Goal: Task Accomplishment & Management: Manage account settings

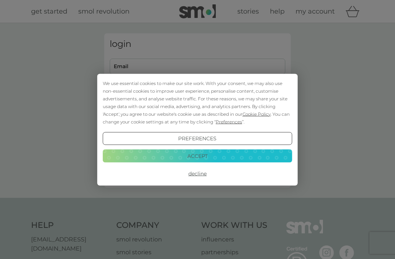
click at [124, 66] on div "We use essential cookies to make our site work. With your consent, we may also …" at bounding box center [197, 129] width 395 height 259
click at [196, 172] on button "Decline" at bounding box center [198, 173] width 190 height 13
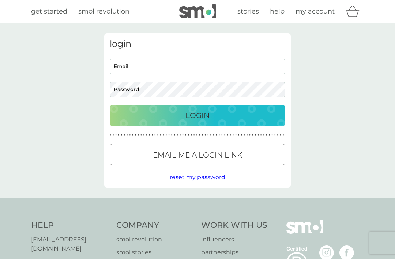
click at [123, 69] on input "Email" at bounding box center [198, 67] width 176 height 16
type input "aliandnia@gmail.com"
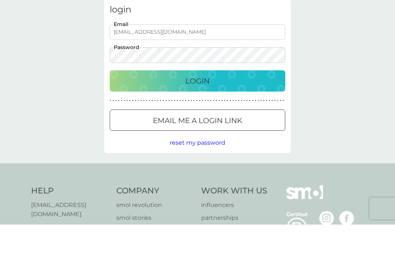
click at [160, 109] on div "Login" at bounding box center [197, 115] width 161 height 12
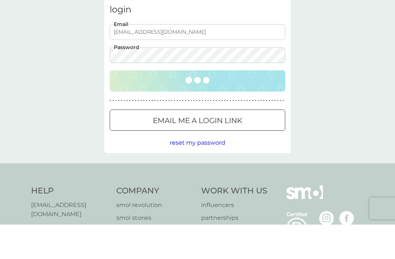
scroll to position [34, 0]
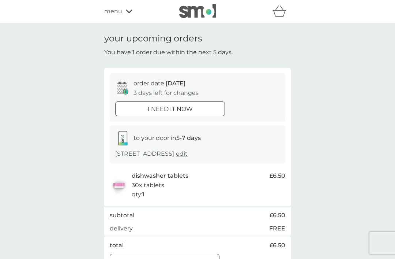
click at [157, 258] on div at bounding box center [165, 261] width 26 height 8
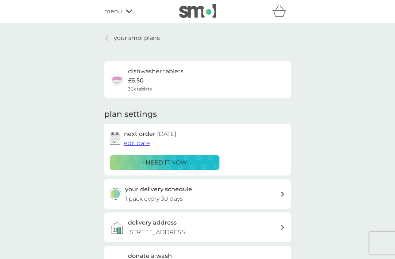
click at [140, 139] on span "edit date" at bounding box center [137, 142] width 26 height 7
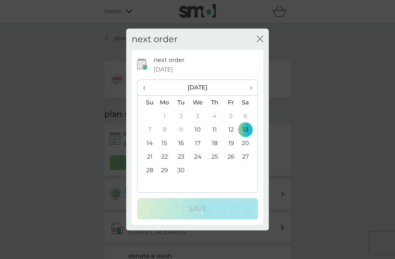
click at [248, 179] on table "‹ September 2025 › Su Mo Tu We Th Fr Sa 31 1 2 3 4 5 6 7 8 9 10 11 12 13 14 15 …" at bounding box center [198, 135] width 120 height 111
click at [248, 175] on table "‹ September 2025 › Su Mo Tu We Th Fr Sa 31 1 2 3 4 5 6 7 8 9 10 11 12 13 14 15 …" at bounding box center [198, 135] width 120 height 111
click at [253, 178] on table "‹ September 2025 › Su Mo Tu We Th Fr Sa 31 1 2 3 4 5 6 7 8 9 10 11 12 13 14 15 …" at bounding box center [198, 135] width 120 height 111
click at [173, 88] on th "September 2025" at bounding box center [197, 88] width 83 height 16
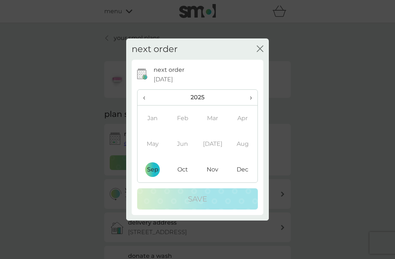
click at [258, 72] on div "next order 13 Sep 2025 ‹ 2025 › Jan Feb Mar Apr May Jun Jul Aug Sep Oct Nov Dec…" at bounding box center [198, 137] width 132 height 155
click at [268, 72] on div "next order 13 Sep 2025 ‹ 2025 › Jan Feb Mar Apr May Jun Jul Aug Sep Oct Nov Dec…" at bounding box center [197, 140] width 143 height 161
click at [255, 74] on div "next order 13 Sep 2025" at bounding box center [206, 74] width 104 height 19
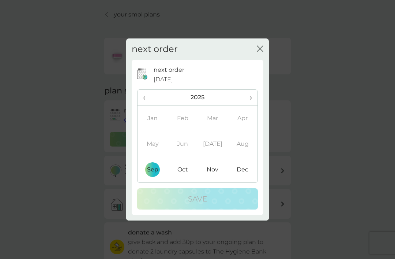
scroll to position [24, 0]
click at [56, 111] on div "next order close next order 13 Sep 2025 ‹ 2025 › Jan Feb Mar Apr May Jun Jul Au…" at bounding box center [197, 129] width 395 height 259
click at [56, 110] on div "your smol plans dishwasher tablets £6.50 30x tablets plan settings next order 1…" at bounding box center [197, 173] width 395 height 349
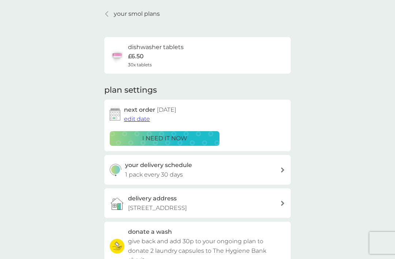
click at [137, 117] on span "edit date" at bounding box center [137, 118] width 26 height 7
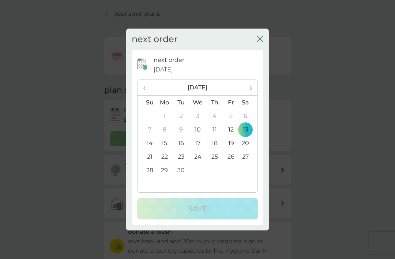
click at [243, 155] on td "27" at bounding box center [248, 157] width 18 height 14
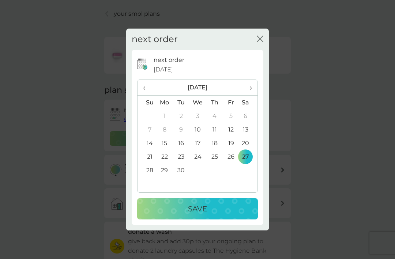
click at [206, 207] on p "Save" at bounding box center [197, 209] width 19 height 12
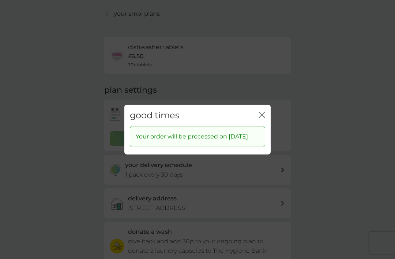
click at [269, 104] on div "good times close" at bounding box center [197, 115] width 146 height 22
click at [267, 106] on div "good times close" at bounding box center [197, 115] width 146 height 22
click at [263, 111] on icon "close" at bounding box center [262, 114] width 7 height 7
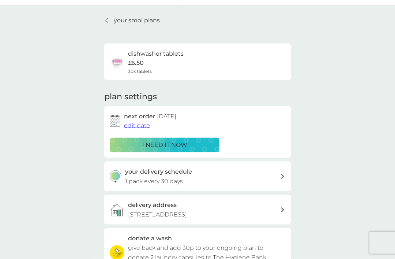
scroll to position [0, 0]
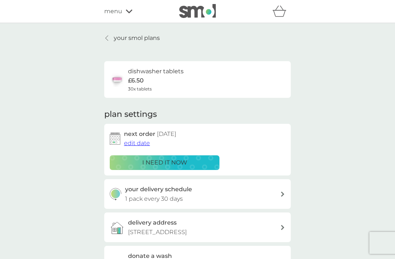
click at [126, 14] on div "menu" at bounding box center [135, 12] width 62 height 10
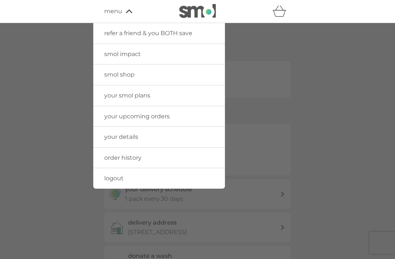
click at [131, 173] on link "logout" at bounding box center [159, 178] width 132 height 20
